Goal: Find contact information: Find contact information

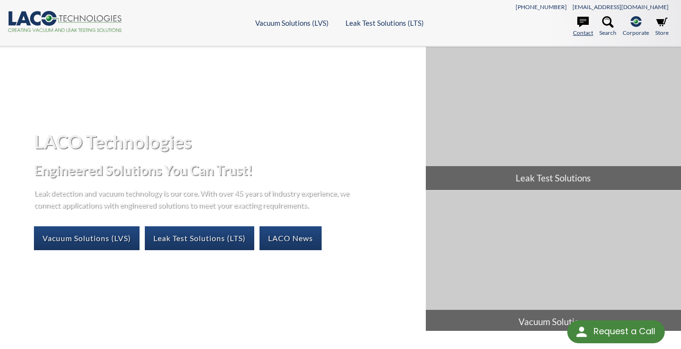
click at [583, 20] on icon at bounding box center [582, 21] width 11 height 11
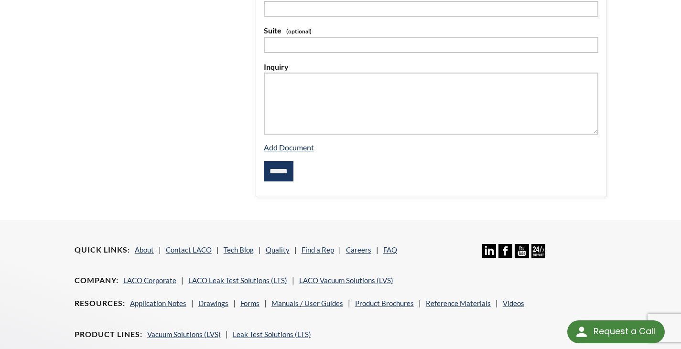
scroll to position [239, 0]
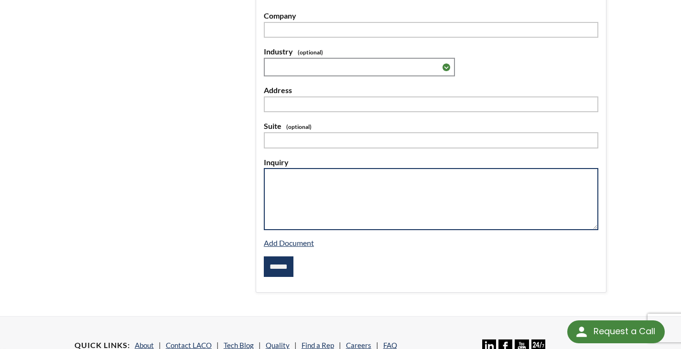
click at [292, 174] on textarea at bounding box center [431, 199] width 334 height 62
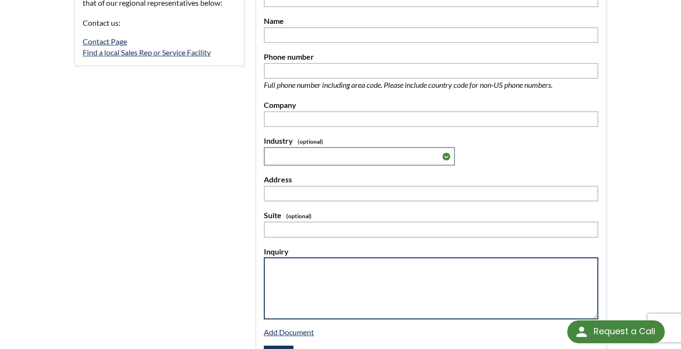
scroll to position [96, 0]
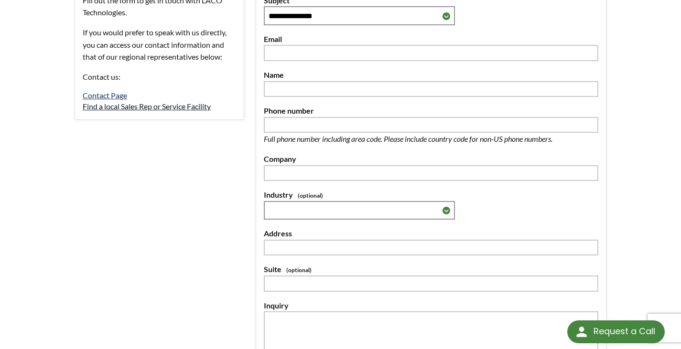
click at [201, 108] on link "Find a local Sales Rep or Service Facility" at bounding box center [147, 106] width 128 height 9
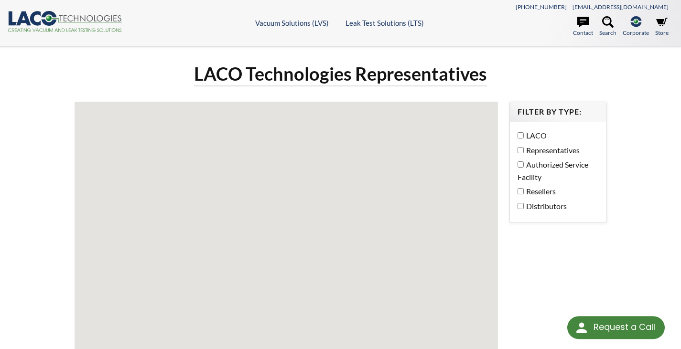
select select "Language Translate Widget"
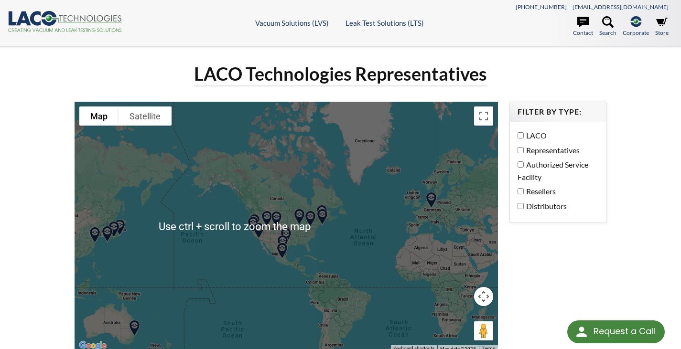
click at [291, 239] on img at bounding box center [282, 251] width 24 height 24
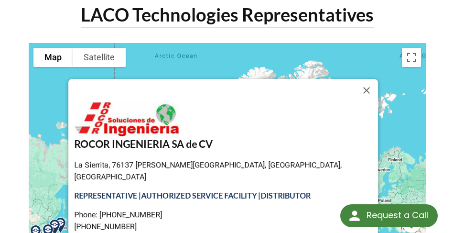
scroll to position [96, 0]
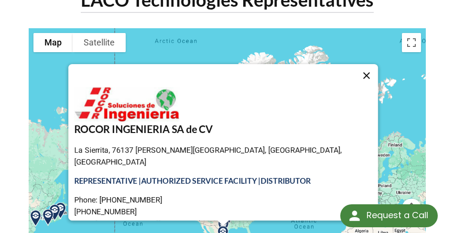
click at [355, 78] on button "Close" at bounding box center [366, 75] width 23 height 23
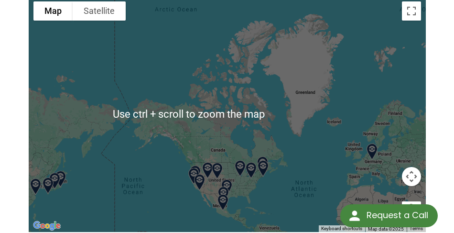
scroll to position [191, 0]
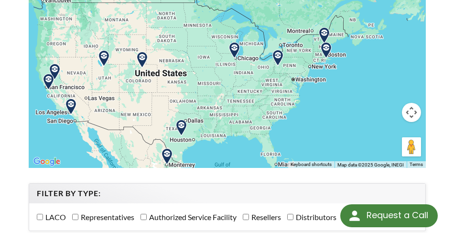
drag, startPoint x: 223, startPoint y: 124, endPoint x: 205, endPoint y: 93, distance: 35.1
click at [206, 93] on div at bounding box center [227, 50] width 397 height 235
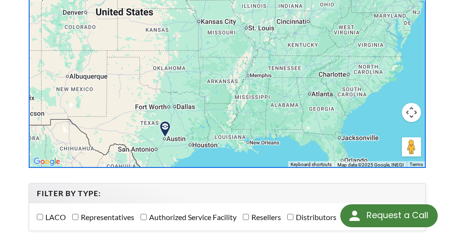
click at [166, 129] on img at bounding box center [165, 129] width 24 height 24
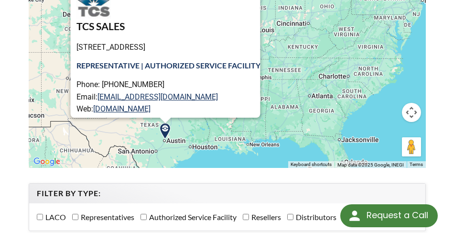
click at [182, 99] on p "Phone: 512-689-3162 Email: bharris@tcs-sales.net Web: www.tcs-sales.net" at bounding box center [168, 96] width 184 height 37
drag, startPoint x: 172, startPoint y: 98, endPoint x: 95, endPoint y: 98, distance: 77.4
click at [95, 98] on p "Phone: 512-689-3162 Email: bharris@tcs-sales.net Web: www.tcs-sales.net" at bounding box center [168, 96] width 184 height 37
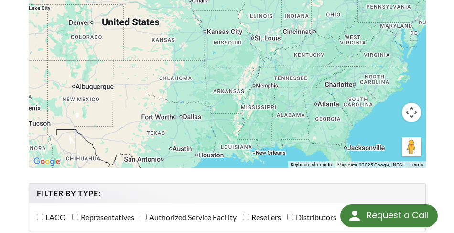
drag, startPoint x: 192, startPoint y: 74, endPoint x: 210, endPoint y: 96, distance: 29.2
click at [210, 96] on div at bounding box center [227, 50] width 397 height 235
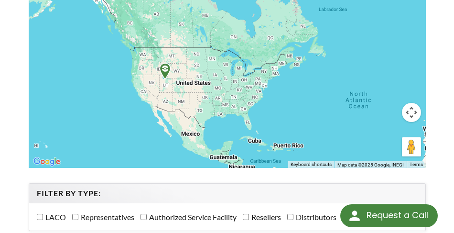
click at [168, 70] on img at bounding box center [165, 71] width 24 height 24
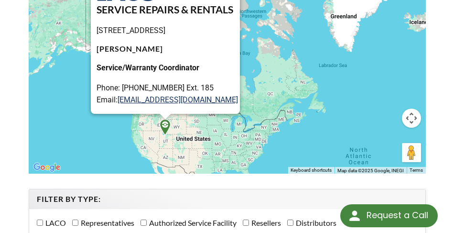
scroll to position [159, 0]
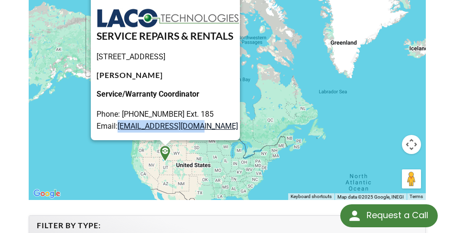
drag, startPoint x: 178, startPoint y: 126, endPoint x: 98, endPoint y: 125, distance: 80.3
click at [98, 125] on p "Phone: 801-486-1004 Ext. 185 Email: repairs@lacotech.com" at bounding box center [167, 120] width 143 height 24
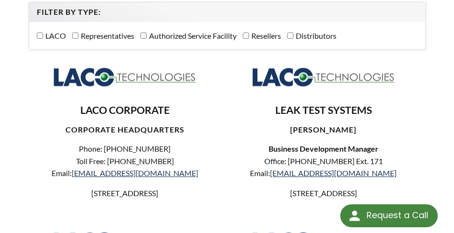
scroll to position [382, 0]
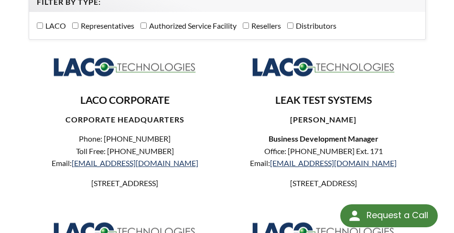
click at [214, 204] on div "LACO CORPORATE CORPORATE HEADQUARTERS Phone: 801-486-1004 Toll Free: 800-465-10…" at bounding box center [128, 130] width 199 height 164
drag, startPoint x: 373, startPoint y: 162, endPoint x: 301, endPoint y: 160, distance: 71.7
click at [301, 160] on p "Office: 801-486-1004 Ext. 171 Email: marks@lacotech.com" at bounding box center [324, 157] width 178 height 24
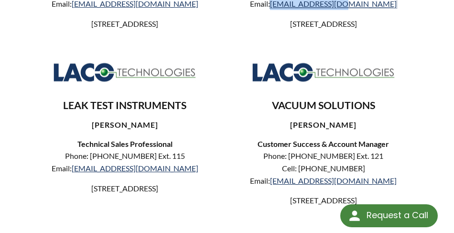
scroll to position [573, 0]
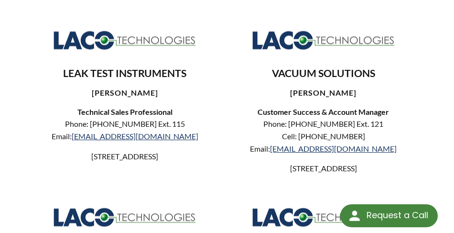
click at [212, 198] on div "LACO CORPORATE CORPORATE HEADQUARTERS Phone: 801-486-1004 Toll Free: 800-465-10…" at bounding box center [227, 108] width 397 height 505
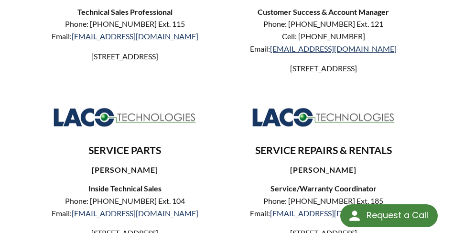
scroll to position [637, 0]
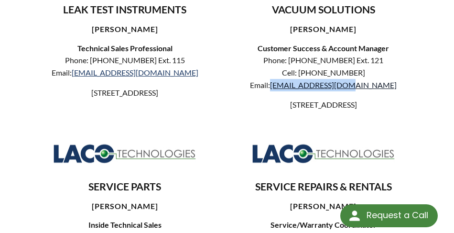
drag, startPoint x: 375, startPoint y: 97, endPoint x: 299, endPoint y: 98, distance: 76.0
click at [299, 91] on p "Phone: 801-486-1004 Ext. 121 Cell: 801-380-3970 Email: jreese@lacotech.com" at bounding box center [324, 72] width 178 height 37
copy link "jreese@lacotech.com"
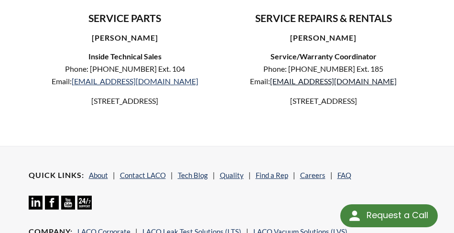
scroll to position [828, 0]
